Goal: Task Accomplishment & Management: Use online tool/utility

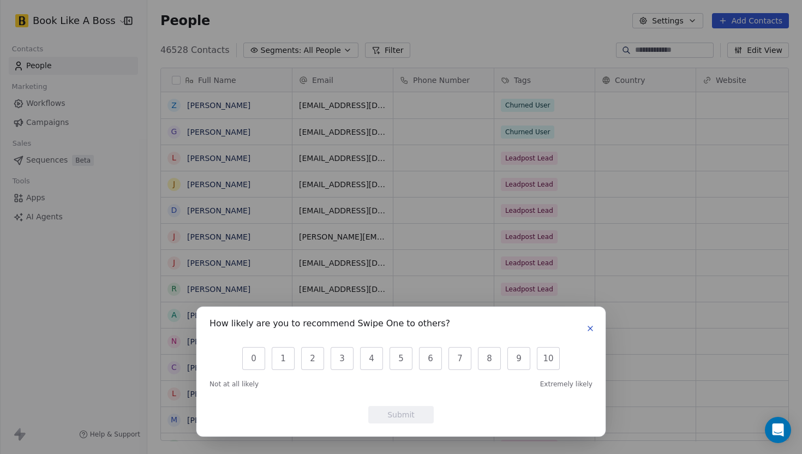
scroll to position [399, 655]
click at [589, 324] on button "button" at bounding box center [590, 328] width 13 height 13
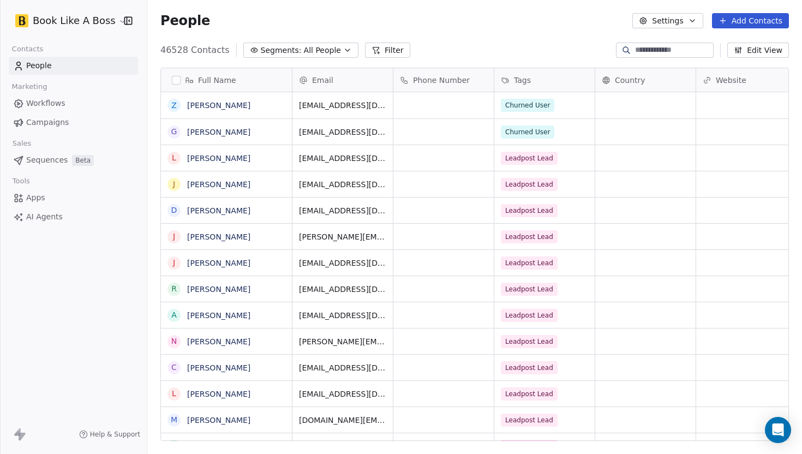
click at [740, 17] on button "Add Contacts" at bounding box center [750, 20] width 77 height 15
click at [714, 59] on div "Import from CSV" at bounding box center [747, 61] width 88 height 11
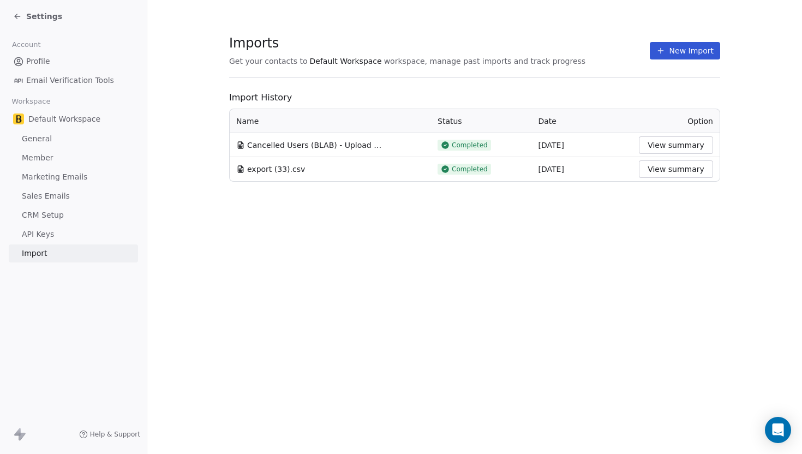
click at [677, 52] on button "New Import" at bounding box center [685, 50] width 70 height 17
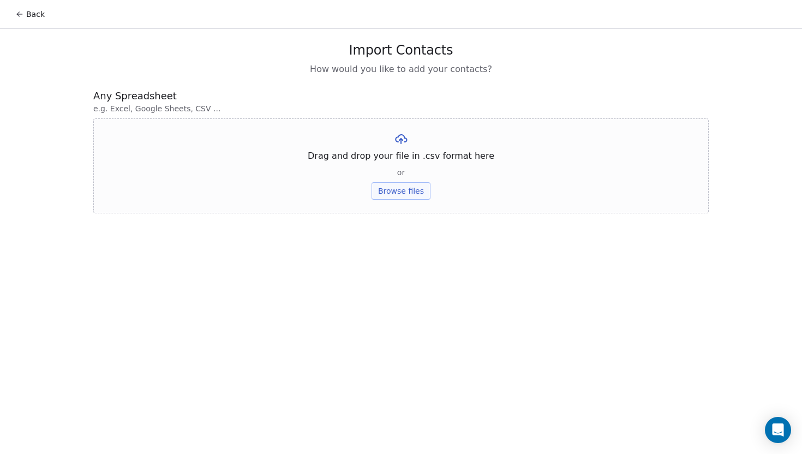
click at [391, 195] on button "Browse files" at bounding box center [401, 190] width 59 height 17
click at [411, 166] on button "Upload" at bounding box center [401, 160] width 40 height 17
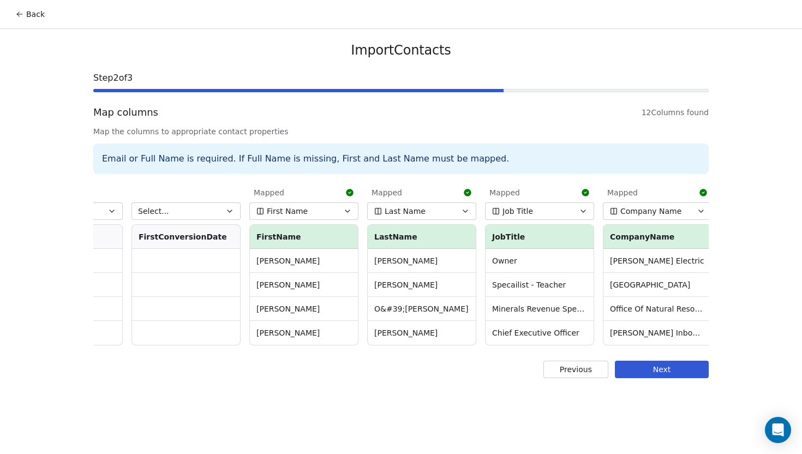
scroll to position [0, 465]
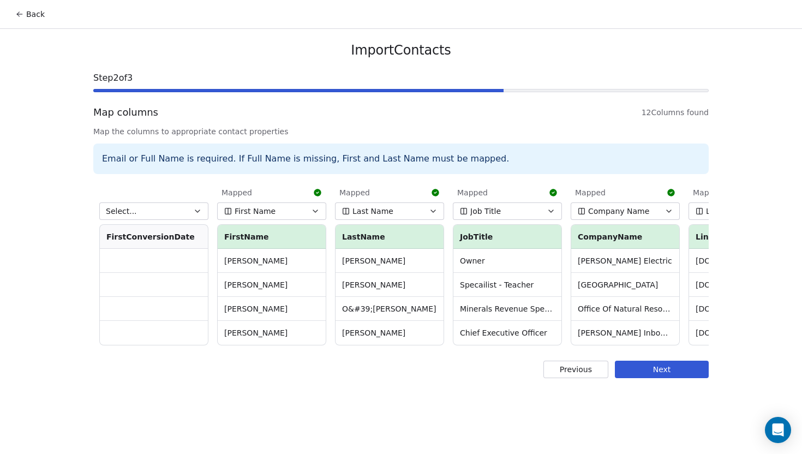
click at [519, 212] on button "Job Title" at bounding box center [507, 210] width 109 height 17
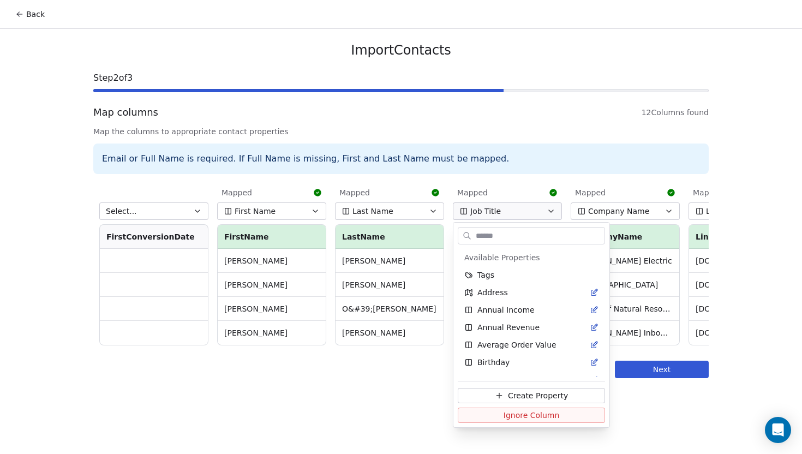
scroll to position [274, 0]
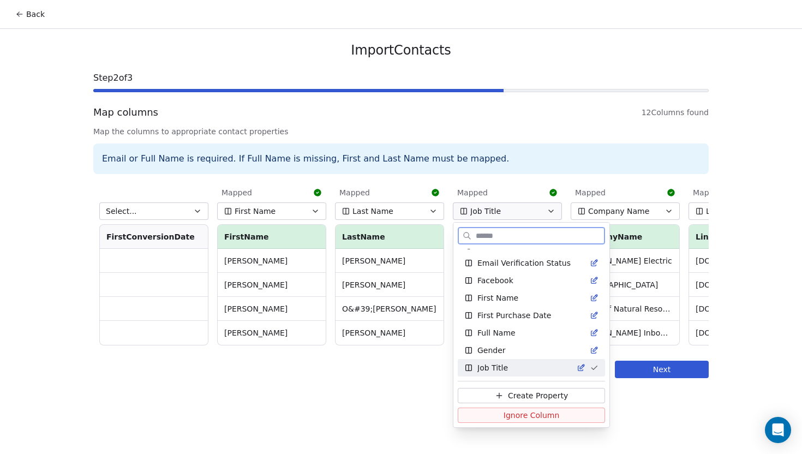
click at [525, 419] on span "Ignore Column" at bounding box center [532, 415] width 56 height 11
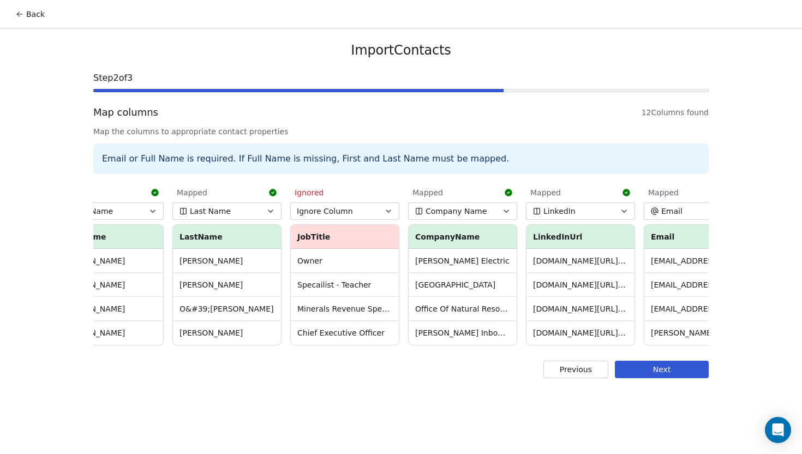
scroll to position [0, 642]
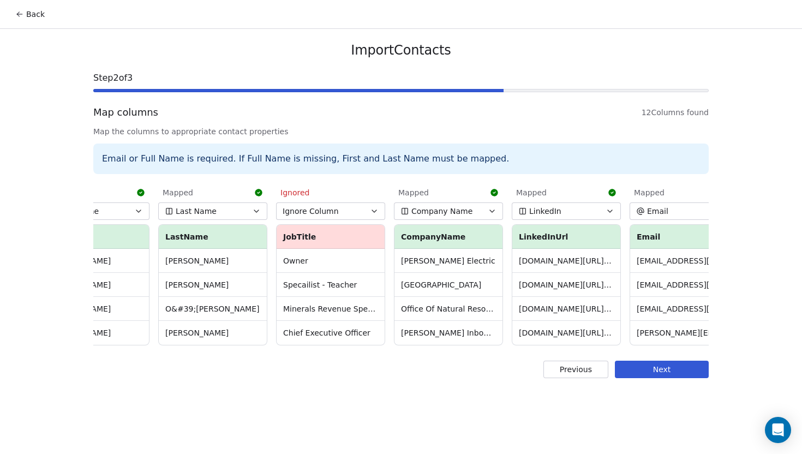
click at [579, 204] on button "LinkedIn" at bounding box center [566, 210] width 109 height 17
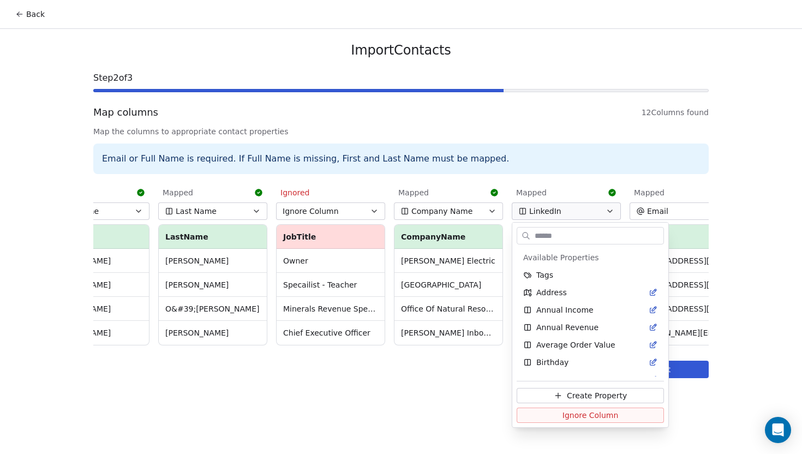
scroll to position [379, 0]
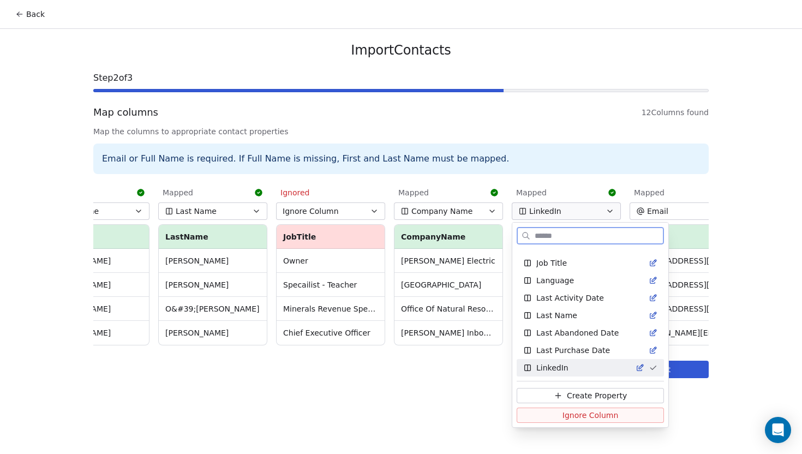
click at [569, 414] on span "Ignore Column" at bounding box center [591, 415] width 56 height 11
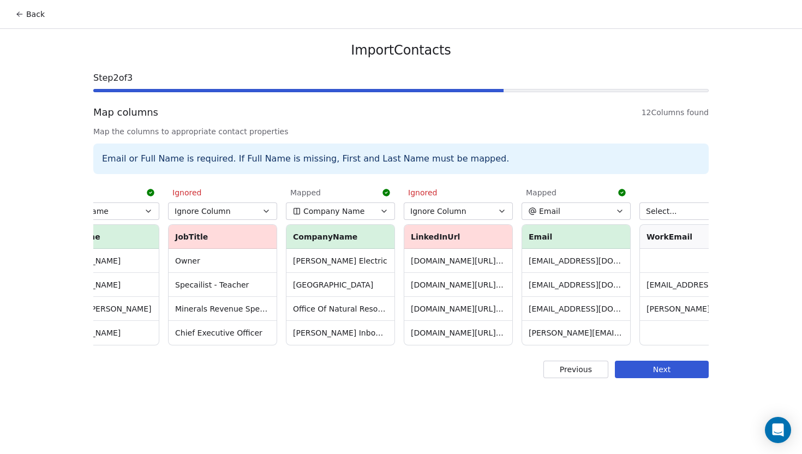
scroll to position [0, 753]
click at [645, 368] on button "Next" at bounding box center [662, 369] width 94 height 17
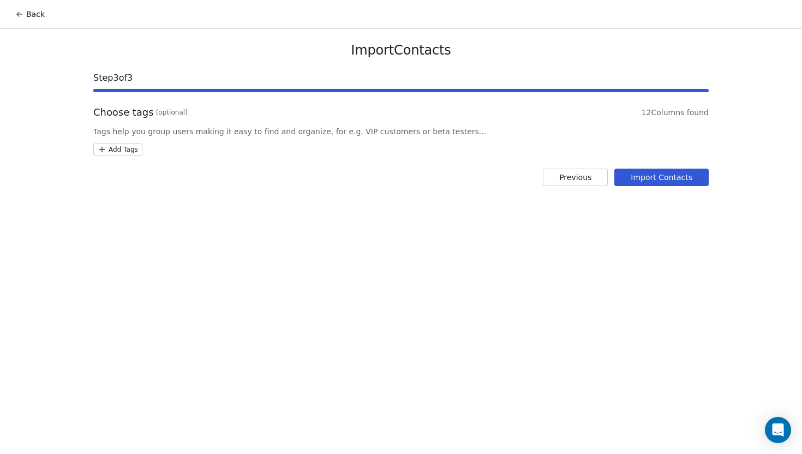
click at [125, 152] on html "Back Import Contacts Step 3 of 3 Choose tags (optional) 12 Columns found Tags h…" at bounding box center [401, 227] width 802 height 454
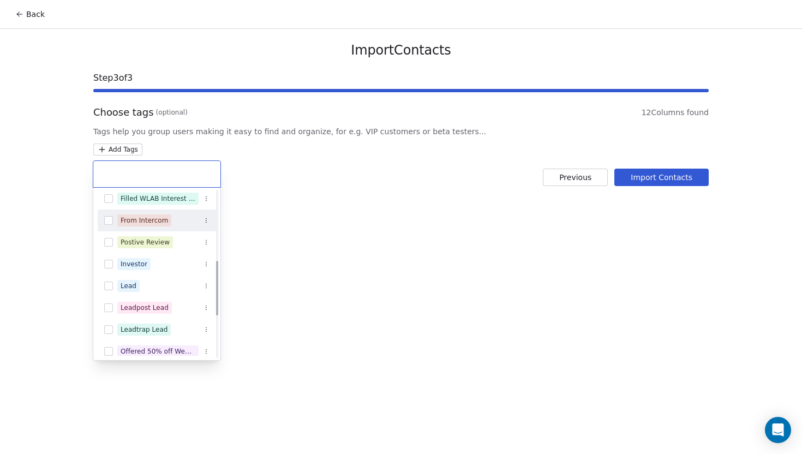
scroll to position [212, 0]
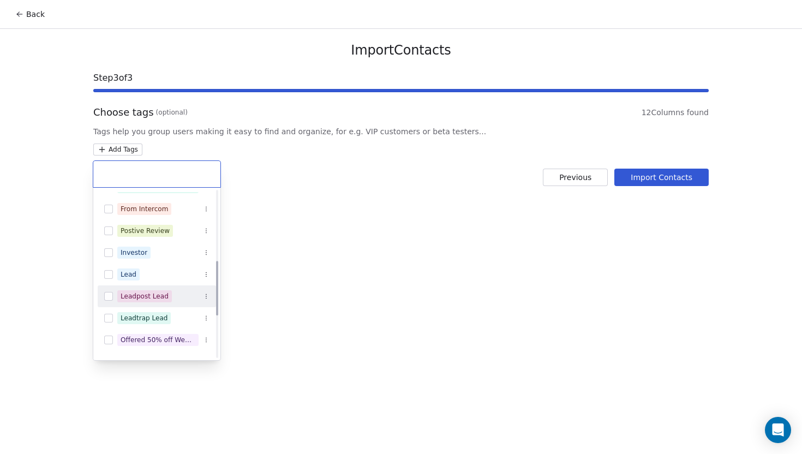
click at [111, 293] on button "Suggestions" at bounding box center [108, 296] width 9 height 9
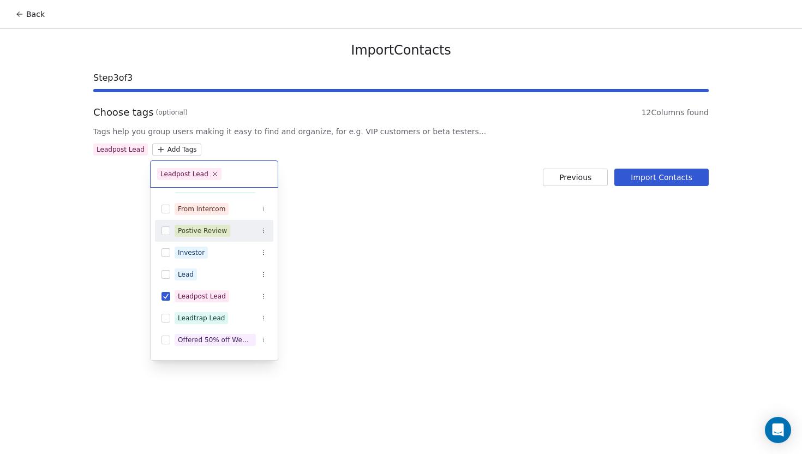
click at [396, 180] on html "Back Import Contacts Step 3 of 3 Choose tags (optional) 12 Columns found Tags h…" at bounding box center [401, 227] width 802 height 454
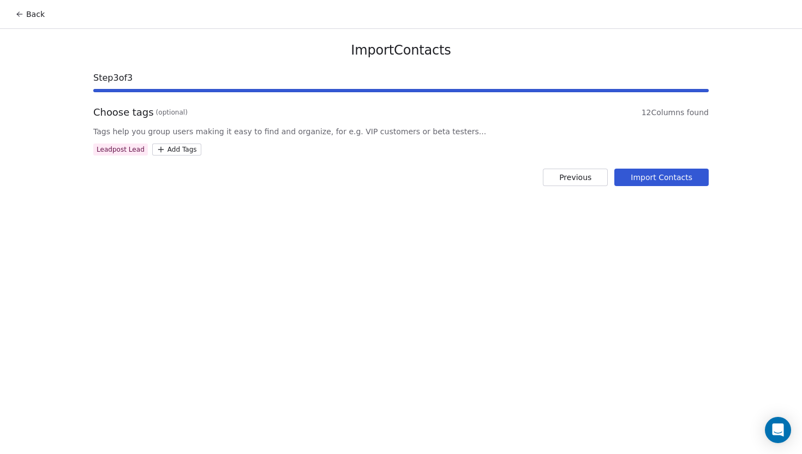
click at [628, 181] on button "Import Contacts" at bounding box center [661, 177] width 94 height 17
